Goal: Task Accomplishment & Management: Use online tool/utility

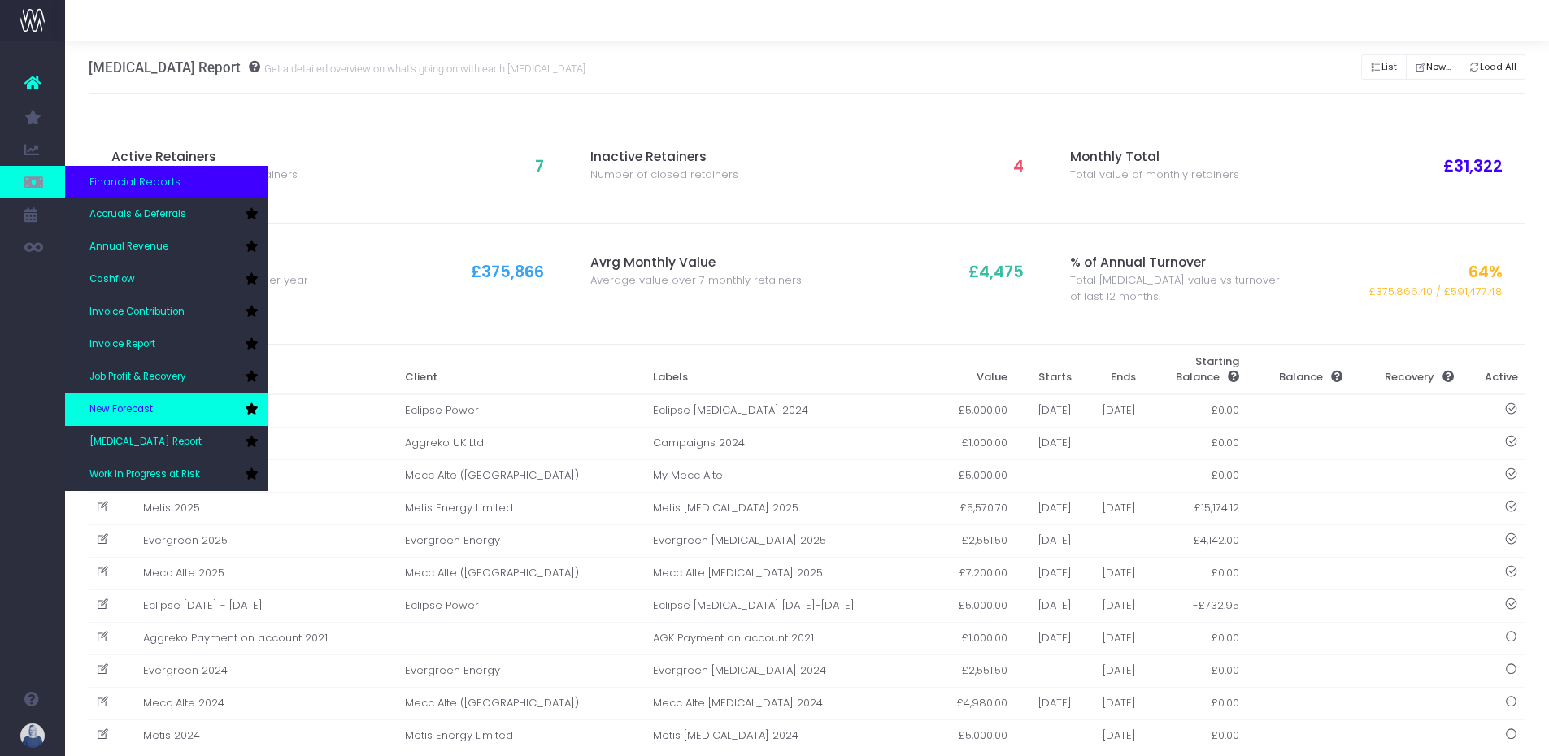
click at [149, 400] on link "New Forecast" at bounding box center [166, 410] width 203 height 33
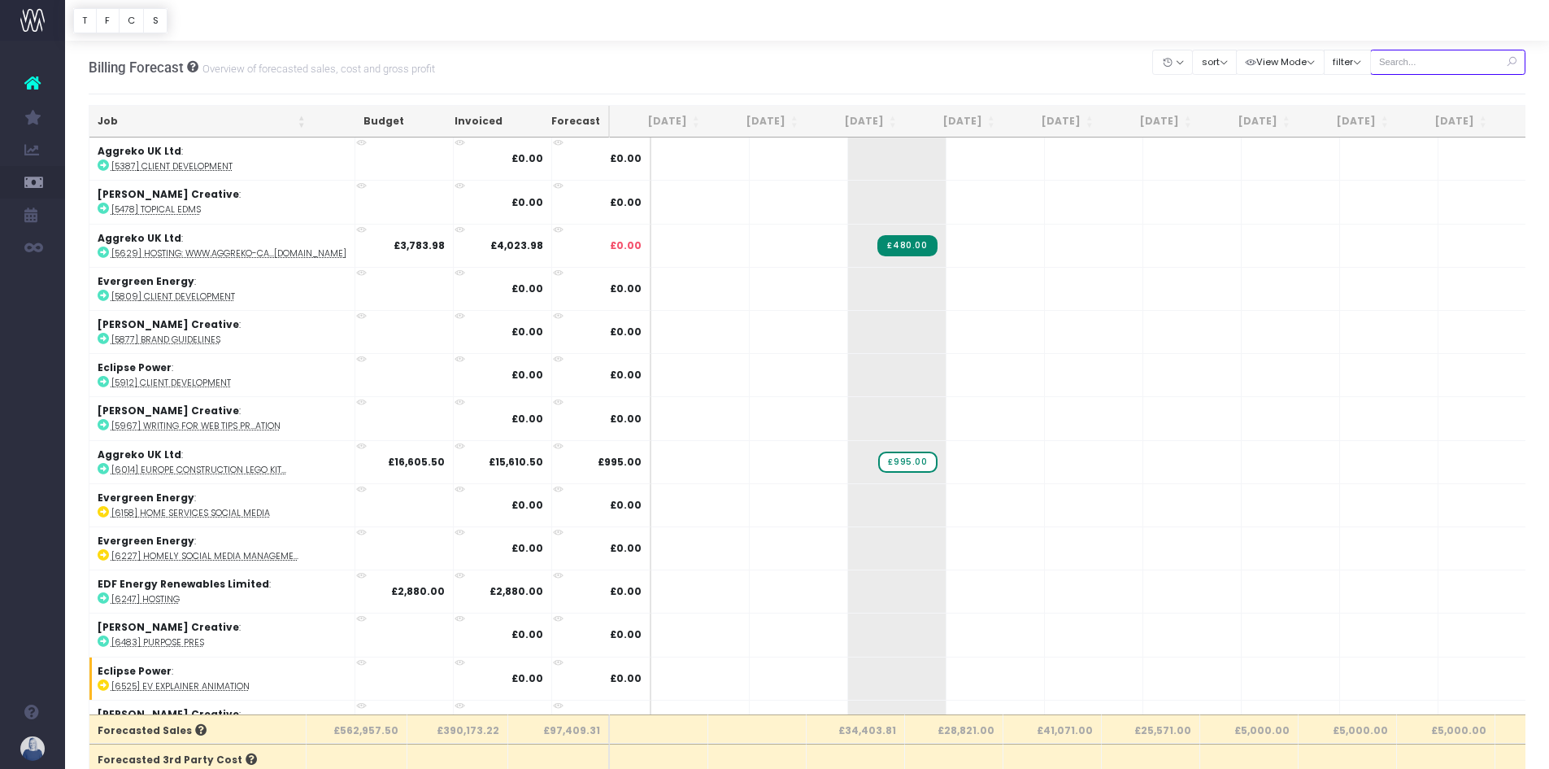
click at [1427, 57] on input "text" at bounding box center [1448, 62] width 156 height 25
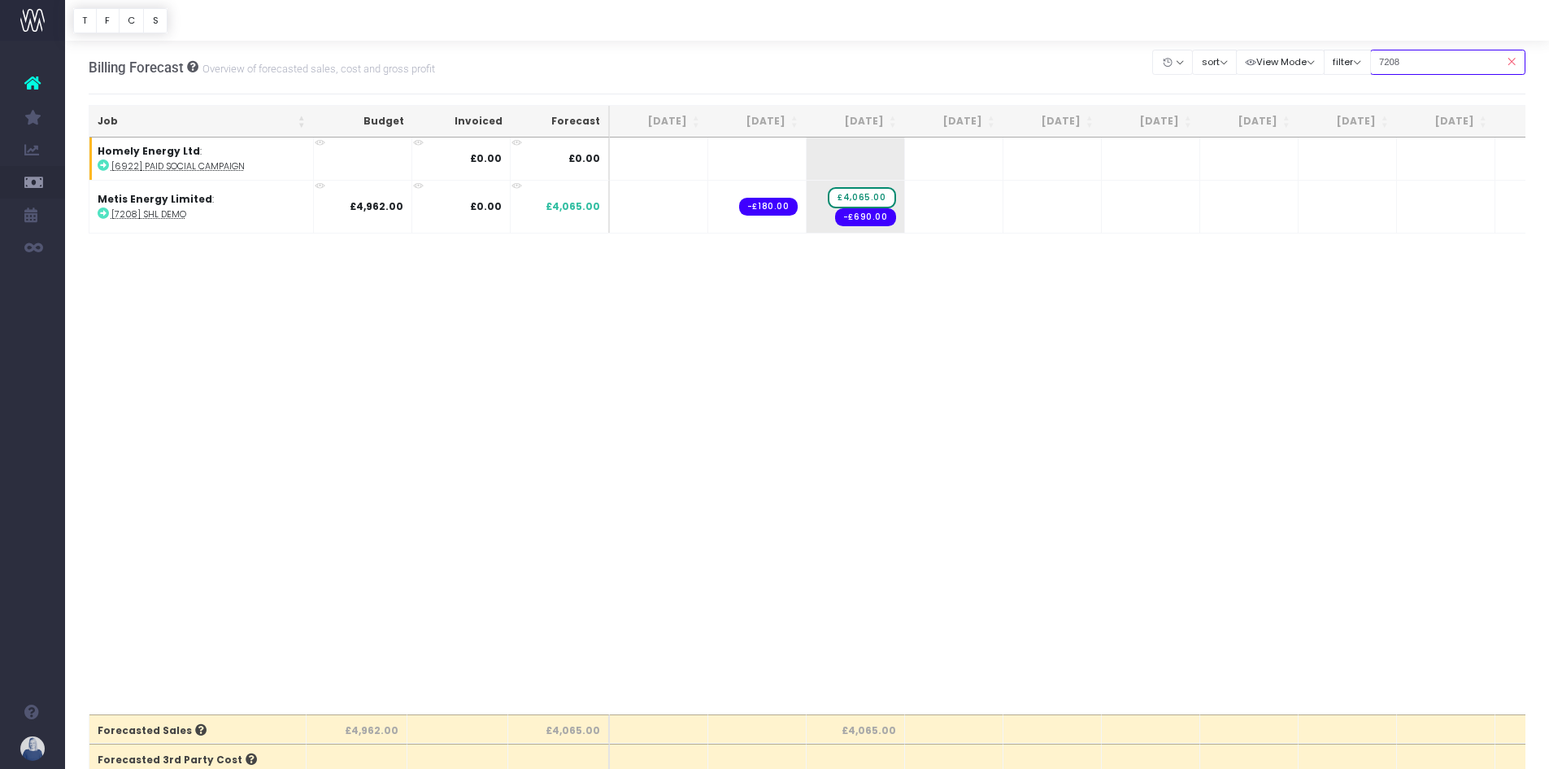
type input "7208"
click at [897, 209] on td "+ £4,065.00 -£690.00" at bounding box center [856, 206] width 98 height 53
click at [830, 196] on span "+" at bounding box center [831, 207] width 49 height 52
click at [826, 201] on span "+" at bounding box center [831, 207] width 49 height 52
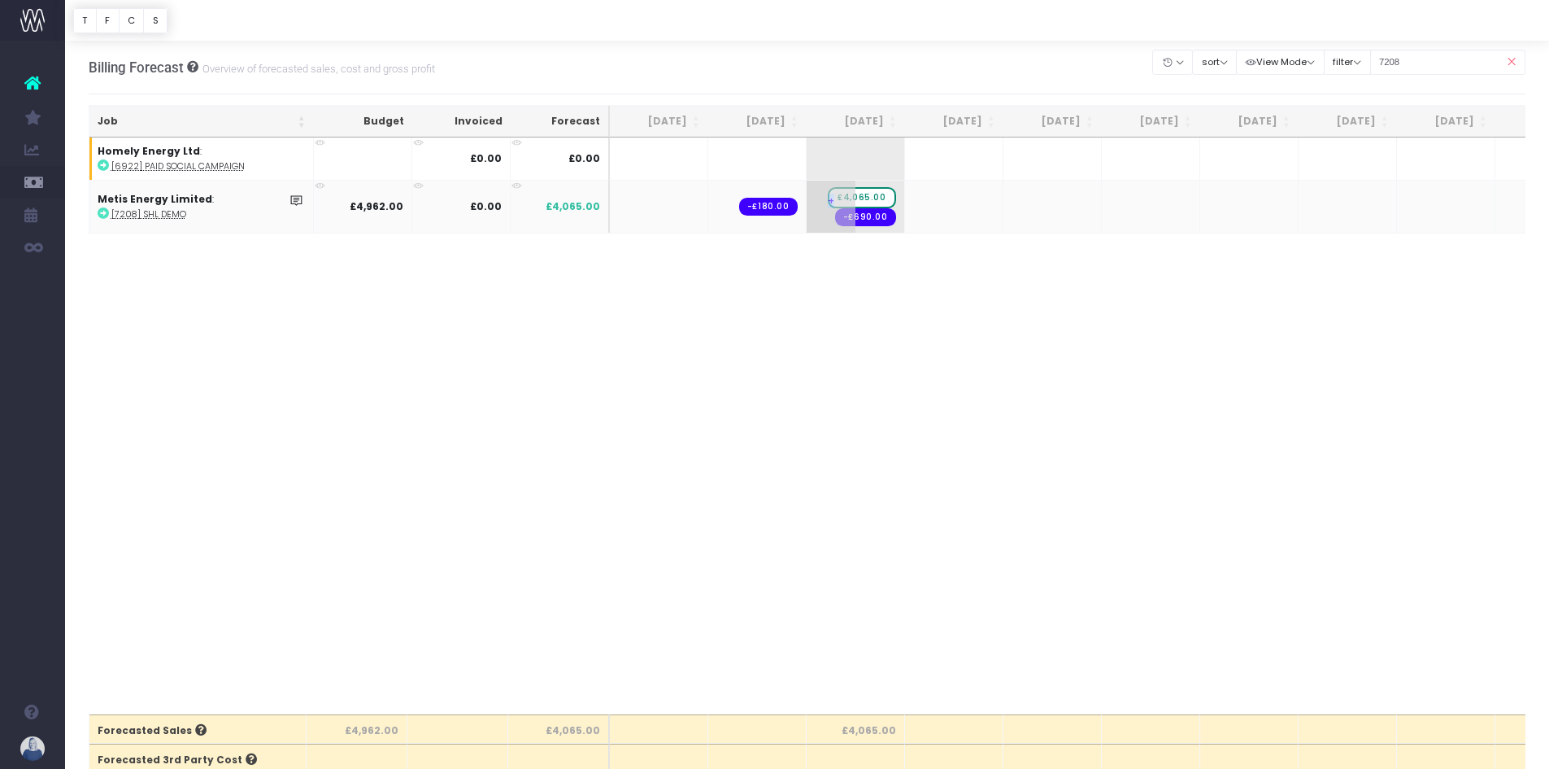
click at [826, 201] on span "+" at bounding box center [831, 207] width 49 height 52
type input "4962"
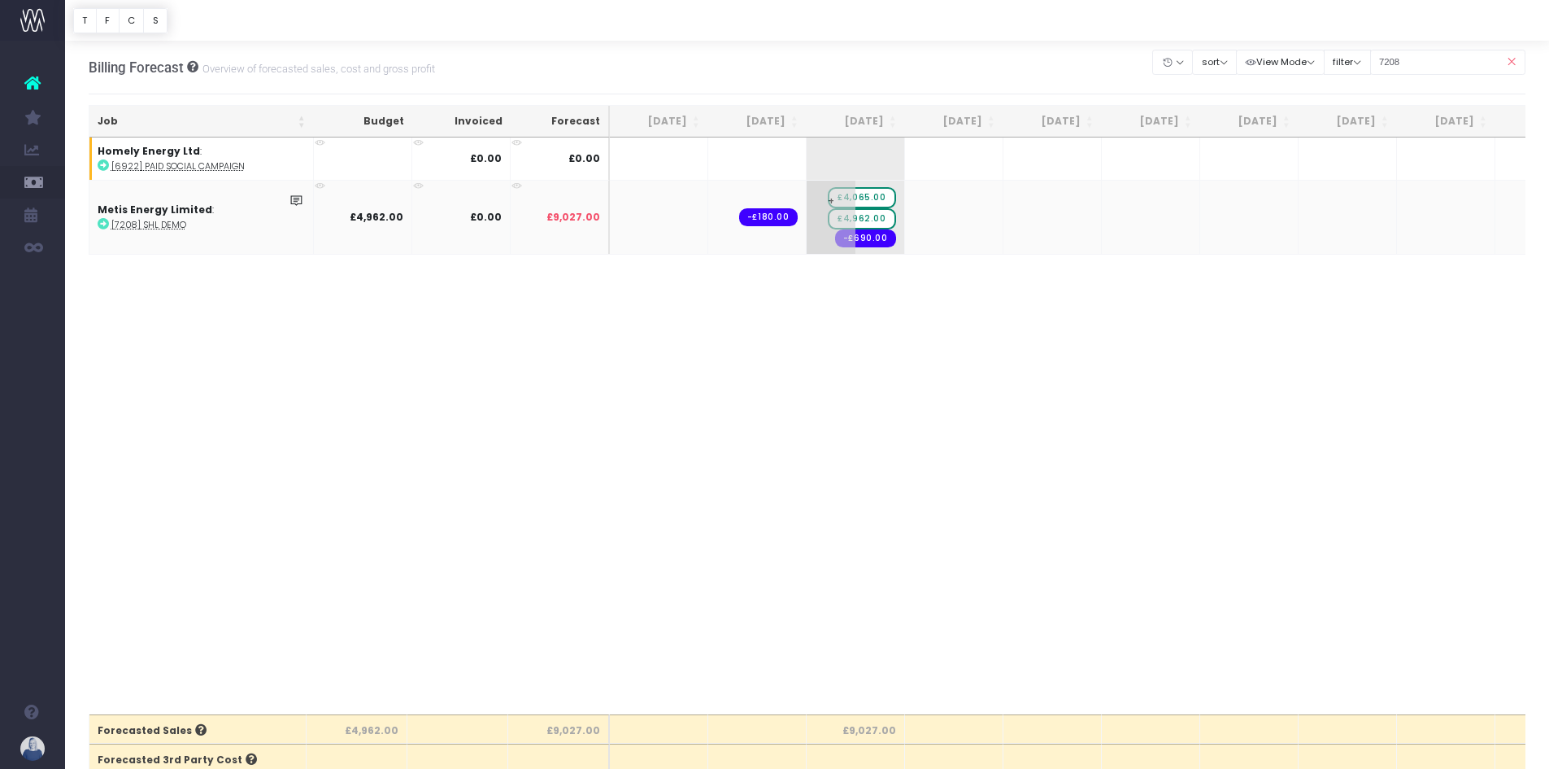
click at [880, 198] on span "£4,065.00" at bounding box center [861, 197] width 67 height 21
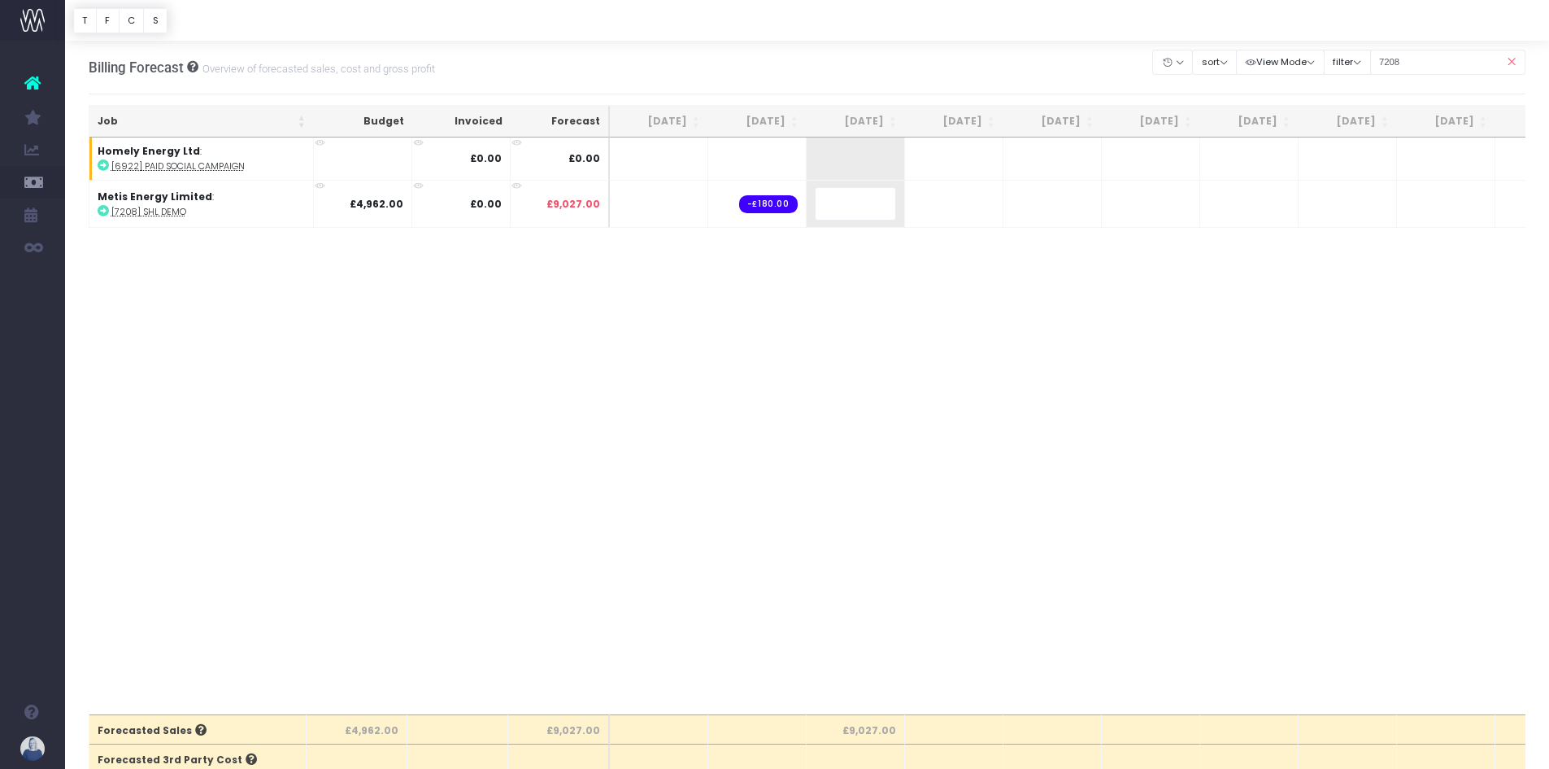
click at [973, 307] on body "Oh my... this is bad. [PERSON_NAME] wasn't able to load this page. Please conta…" at bounding box center [774, 384] width 1549 height 769
